Goal: Navigation & Orientation: Go to known website

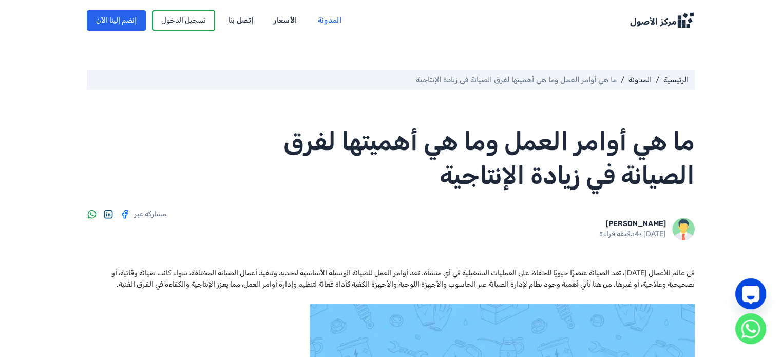
click at [635, 20] on img at bounding box center [662, 20] width 66 height 16
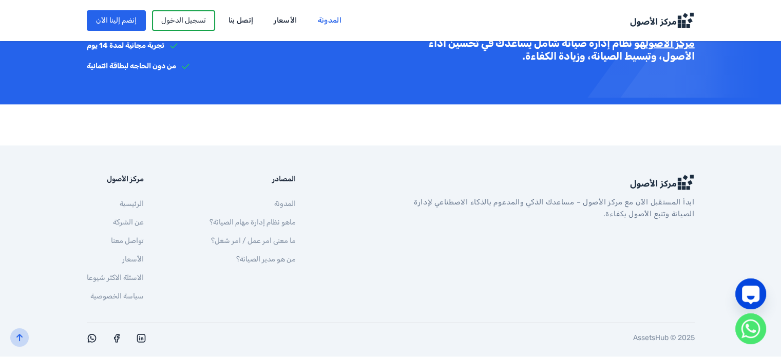
scroll to position [1072, 0]
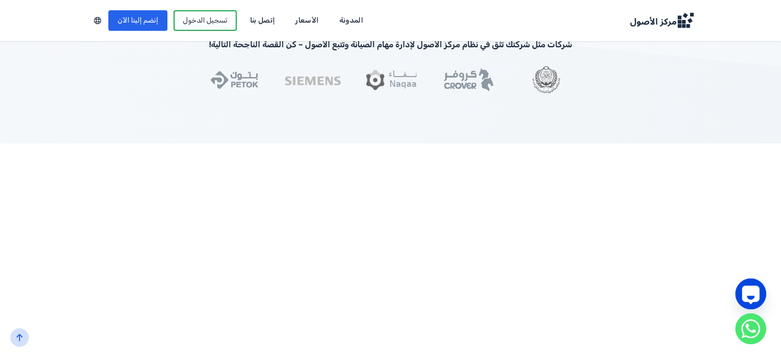
scroll to position [1202, 0]
